Goal: Task Accomplishment & Management: Complete application form

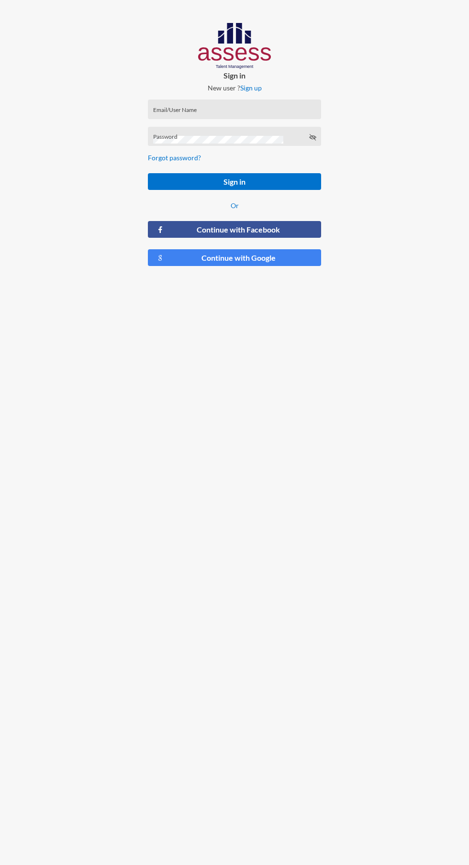
click at [272, 112] on input "Email/User Name" at bounding box center [234, 113] width 163 height 8
type input "[PERSON_NAME][EMAIL_ADDRESS][DOMAIN_NAME]"
click at [148, 173] on button "Sign in" at bounding box center [234, 181] width 173 height 17
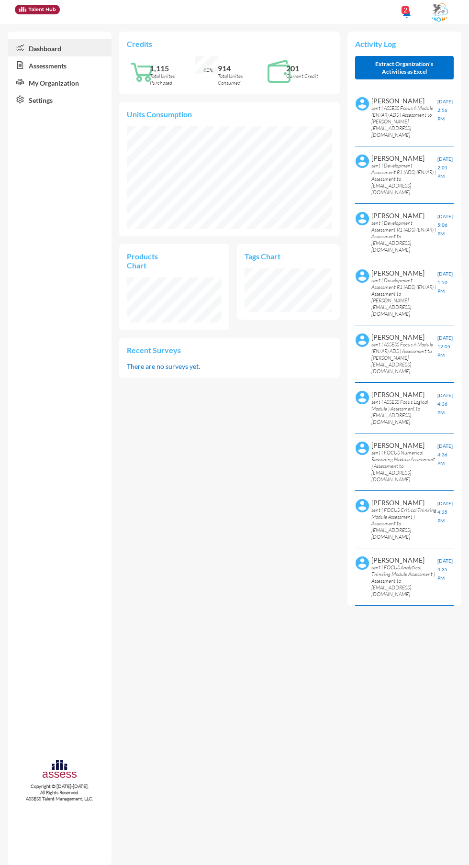
scroll to position [29, 22]
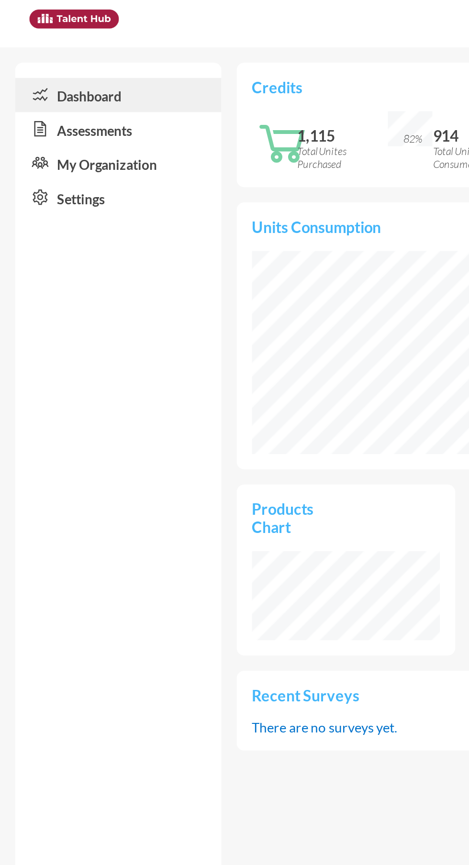
click at [76, 64] on link "Assessments" at bounding box center [60, 64] width 104 height 17
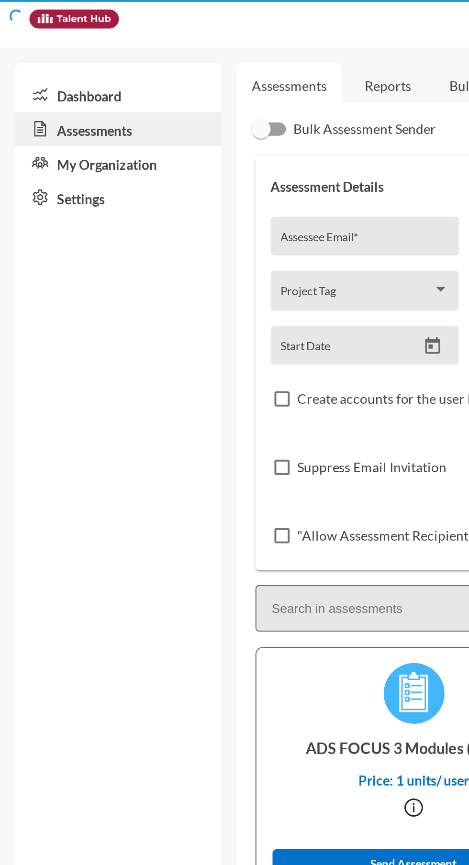
click at [65, 64] on link "Assessments" at bounding box center [60, 64] width 104 height 17
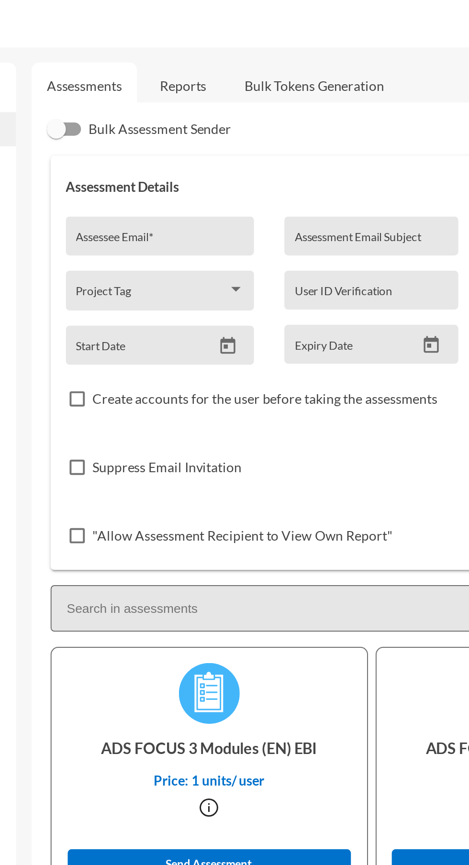
click at [196, 120] on input "Assessee Email *" at bounding box center [184, 123] width 85 height 8
type input "[EMAIL_ADDRESS][DOMAIN_NAME]"
click at [277, 120] on input "Assessment Email Subject" at bounding box center [290, 123] width 77 height 8
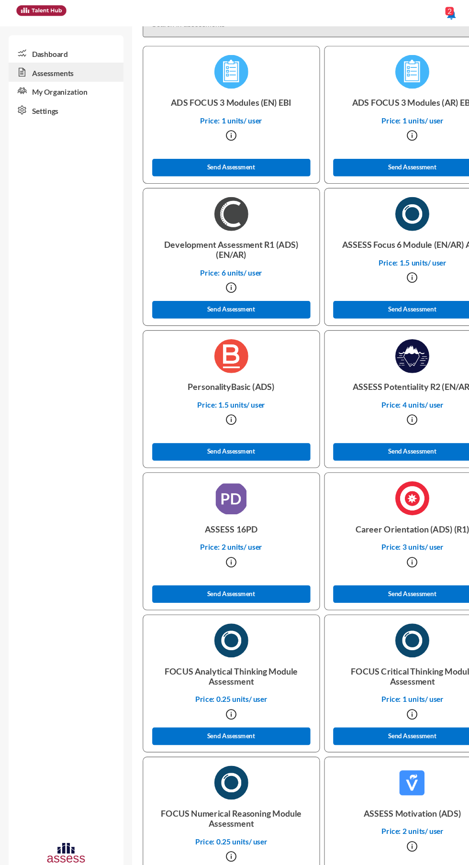
scroll to position [282, 0]
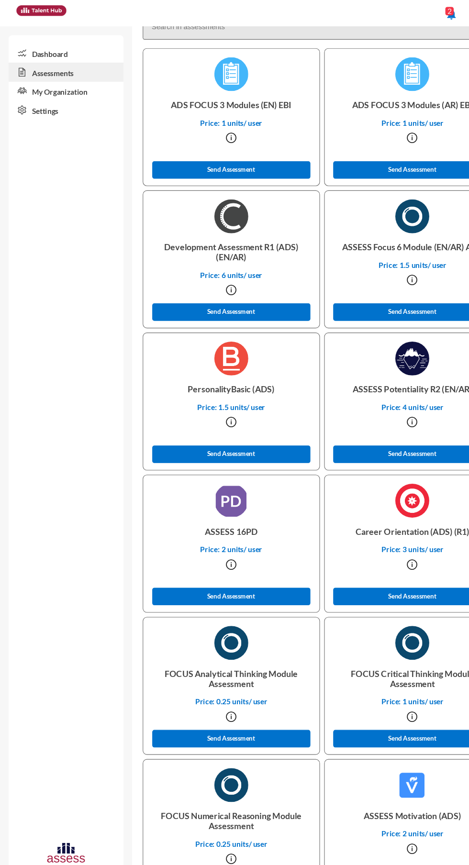
type input "Personality Ritaj"
click at [253, 286] on button "Send Assessment" at bounding box center [208, 282] width 143 height 16
